Goal: Task Accomplishment & Management: Manage account settings

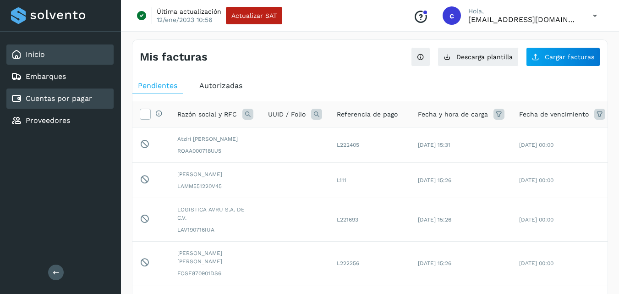
click at [54, 49] on div "Inicio" at bounding box center [59, 54] width 107 height 20
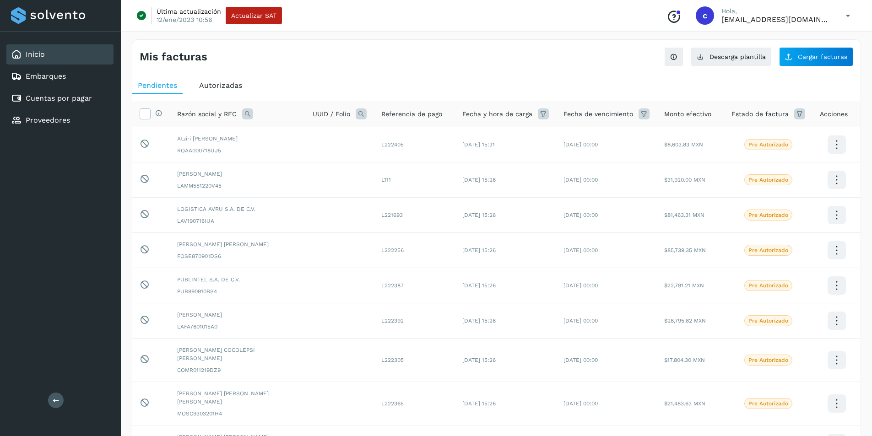
click at [65, 49] on div "Inicio" at bounding box center [59, 54] width 107 height 20
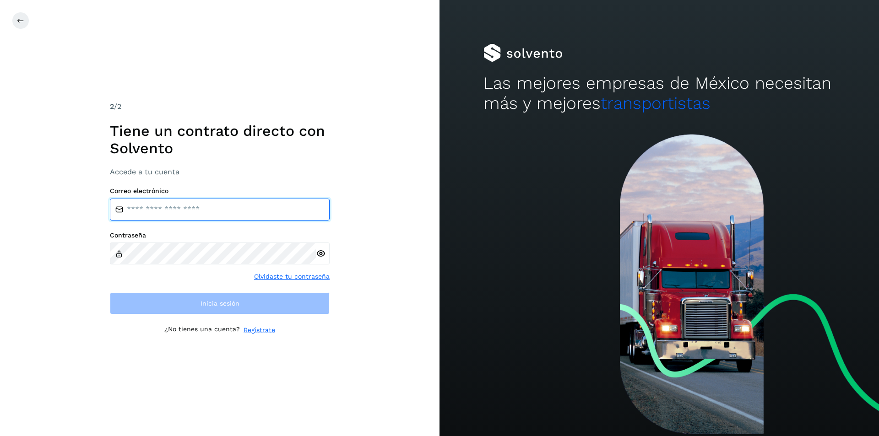
click at [312, 217] on input "email" at bounding box center [220, 210] width 220 height 22
type input "**********"
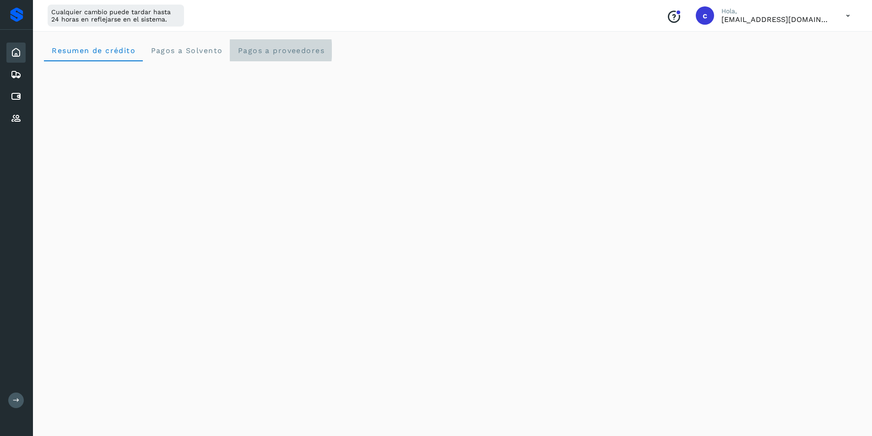
click at [282, 60] on proveedores "Pagos a proveedores" at bounding box center [281, 50] width 102 height 22
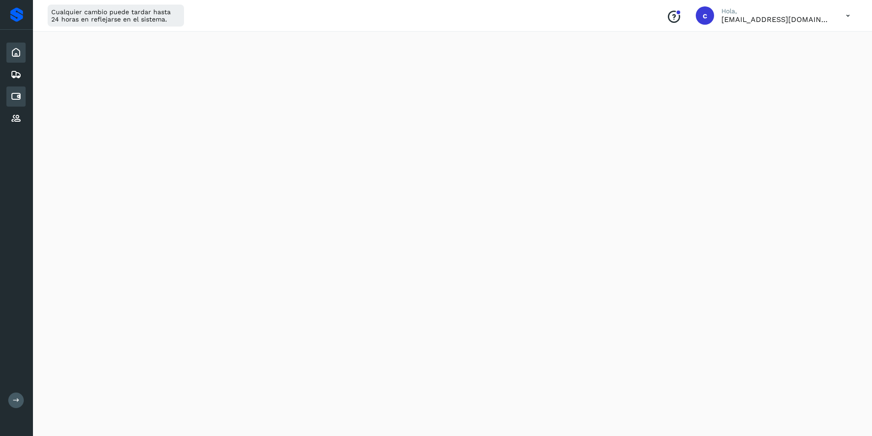
click at [14, 93] on icon at bounding box center [16, 96] width 11 height 11
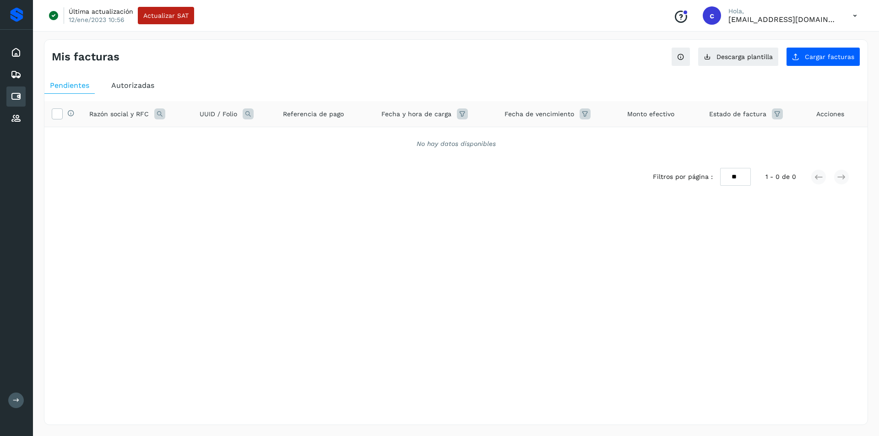
click at [137, 88] on span "Autorizadas" at bounding box center [132, 85] width 43 height 9
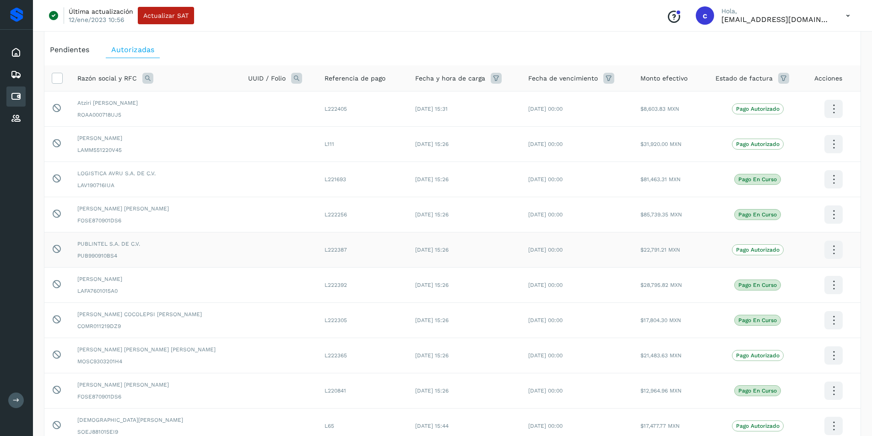
scroll to position [36, 0]
